Goal: Task Accomplishment & Management: Use online tool/utility

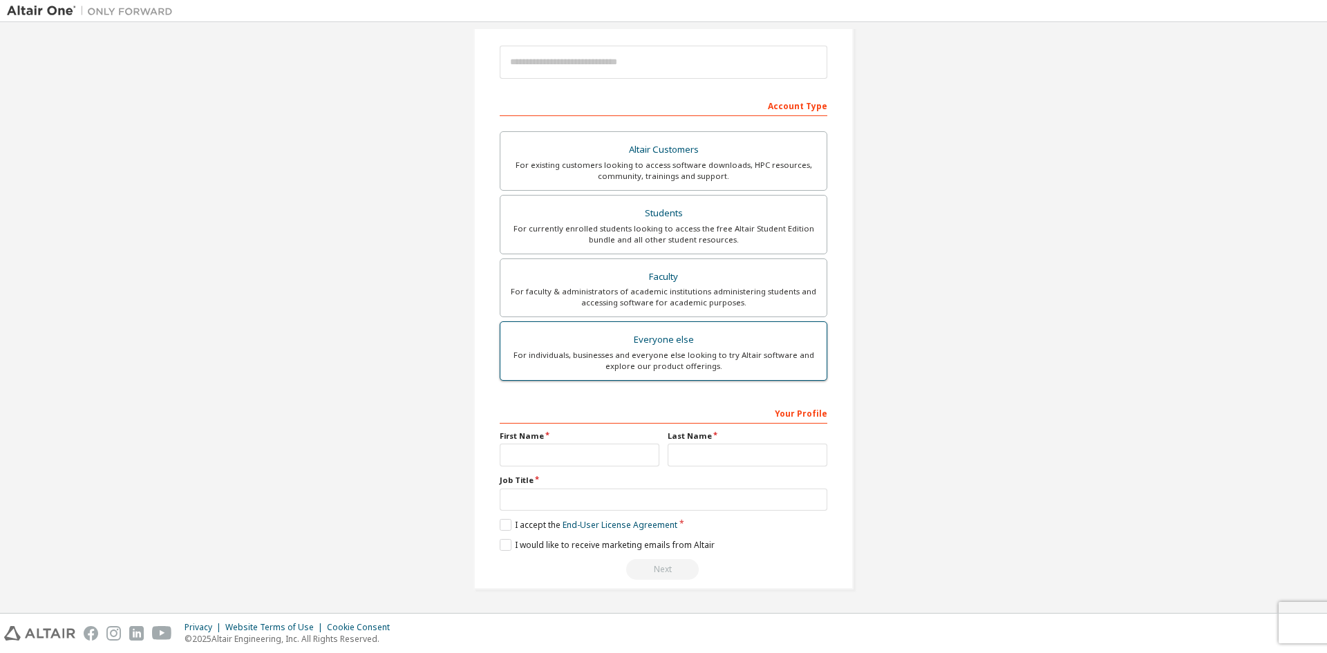
scroll to position [86, 0]
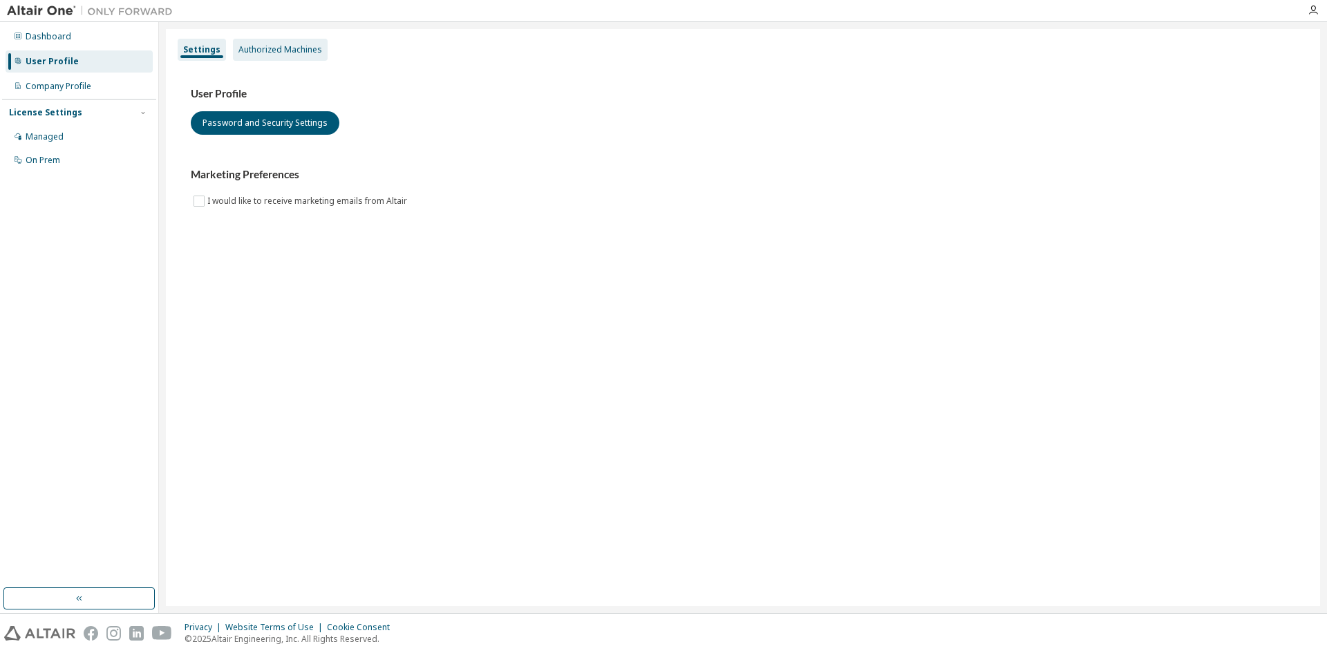
click at [258, 52] on div "Authorized Machines" at bounding box center [280, 49] width 84 height 11
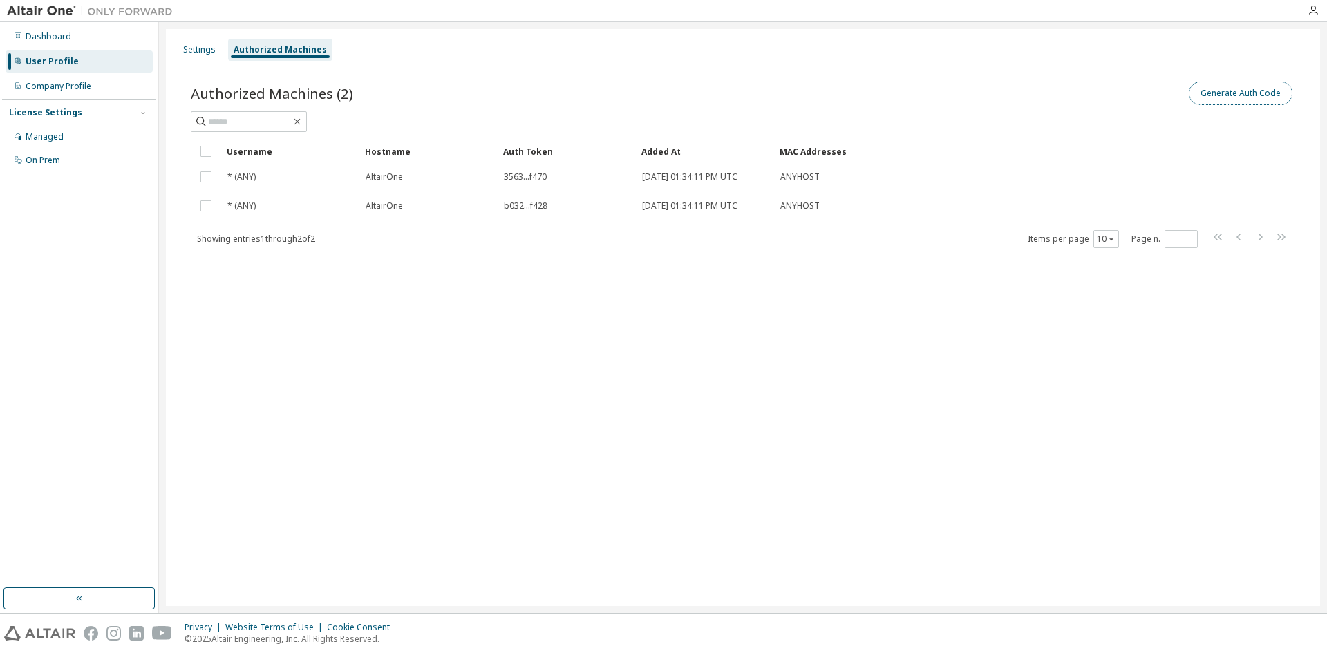
click at [1231, 91] on button "Generate Auth Code" at bounding box center [1240, 93] width 104 height 23
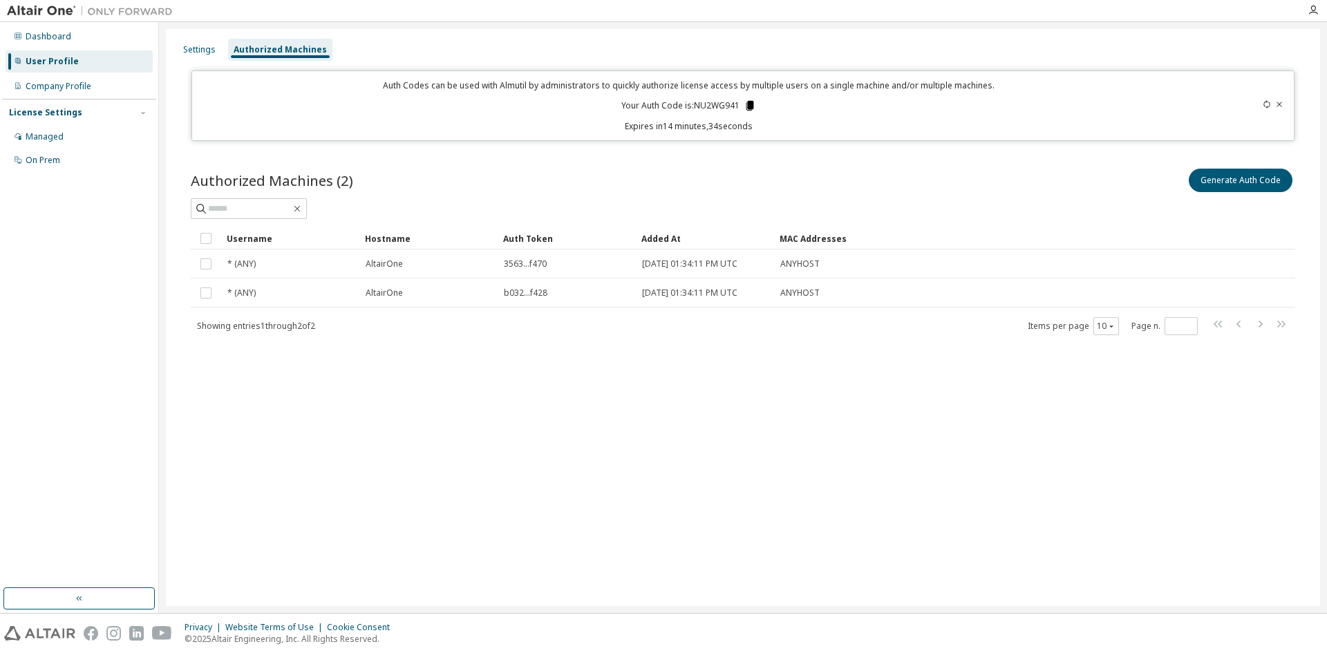
click at [752, 103] on icon at bounding box center [750, 106] width 8 height 10
click at [749, 106] on icon at bounding box center [750, 106] width 8 height 10
click at [749, 105] on icon at bounding box center [750, 106] width 8 height 10
click at [772, 104] on div "Auth Codes can be used with Almutil by administrators to quickly authorize lice…" at bounding box center [688, 105] width 977 height 53
click at [750, 106] on icon at bounding box center [750, 106] width 8 height 10
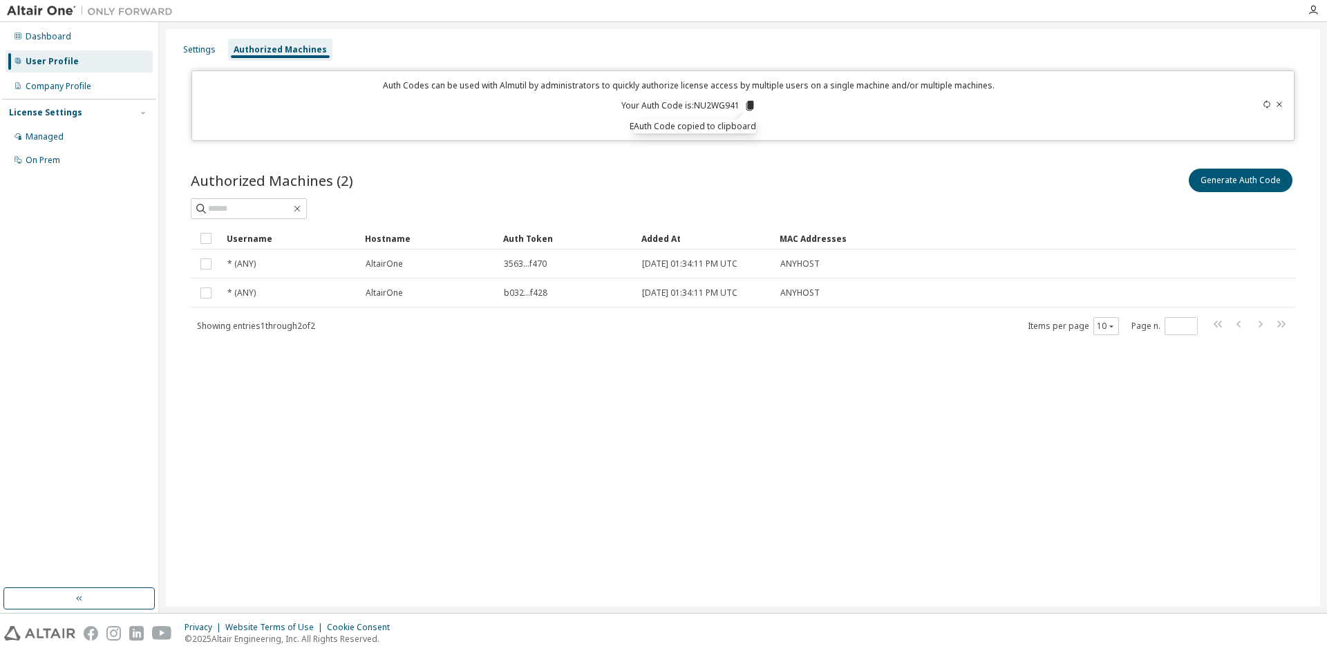
click at [1034, 459] on div "Settings Authorized Machines Auth Codes can be used with Almutil by administrat…" at bounding box center [743, 317] width 1154 height 577
